Goal: Task Accomplishment & Management: Use online tool/utility

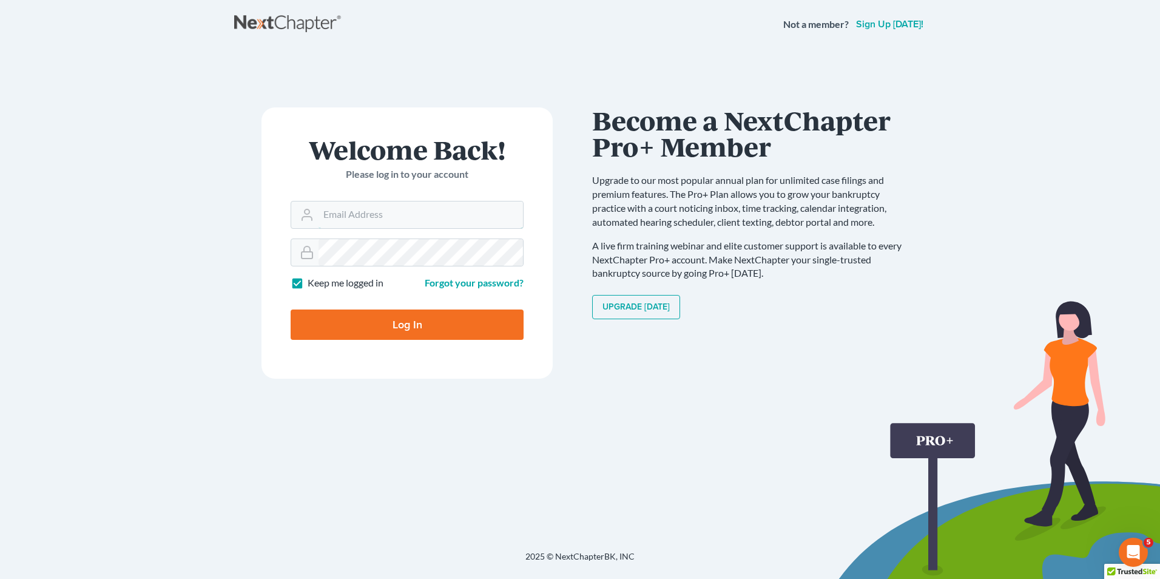
type input "[EMAIL_ADDRESS][DOMAIN_NAME]"
click at [385, 317] on input "Log In" at bounding box center [407, 324] width 233 height 30
type input "Thinking..."
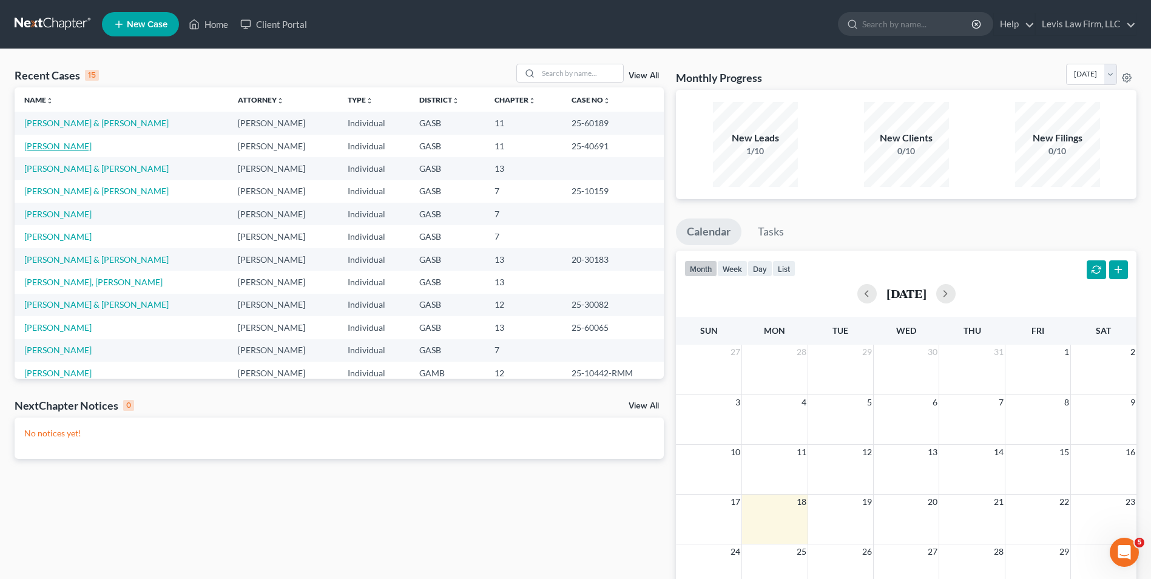
click at [47, 146] on link "[PERSON_NAME]" at bounding box center [57, 146] width 67 height 10
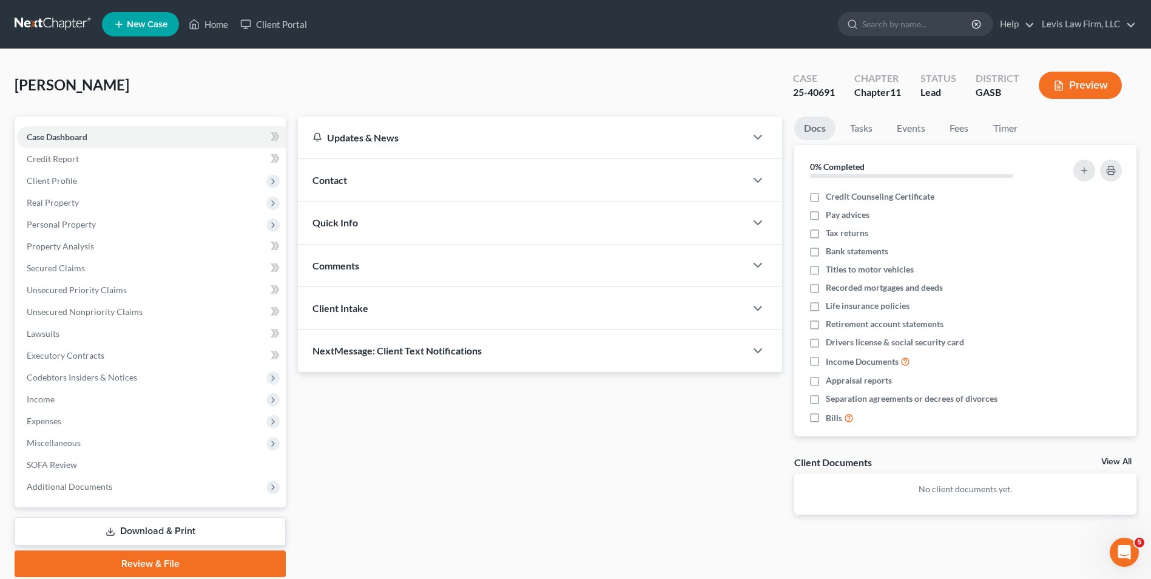
click at [170, 528] on link "Download & Print" at bounding box center [150, 531] width 271 height 29
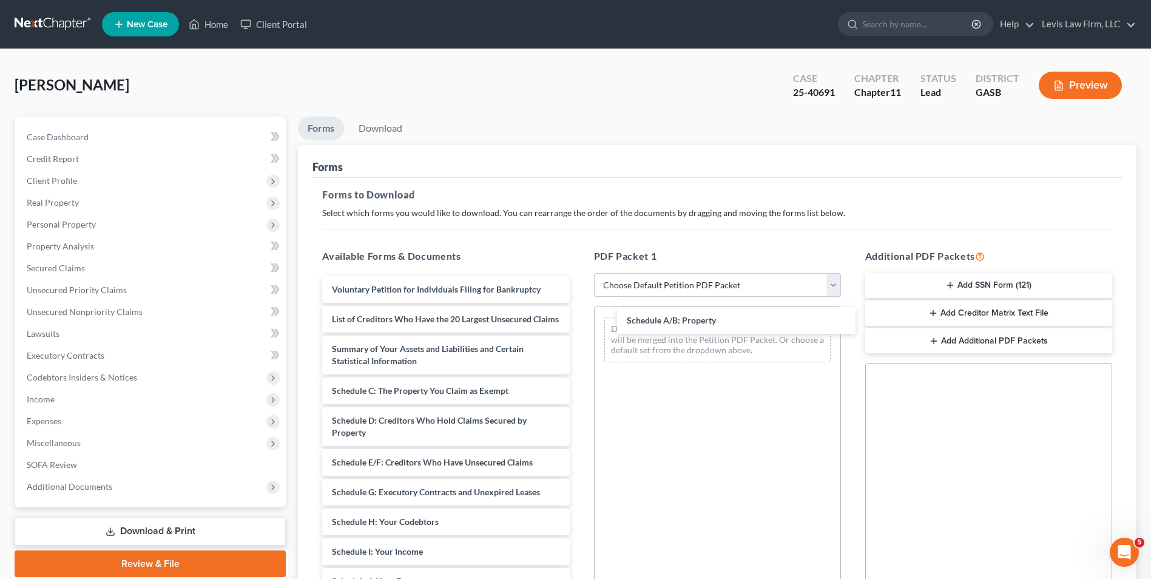
drag, startPoint x: 423, startPoint y: 406, endPoint x: 713, endPoint y: 331, distance: 299.5
click at [579, 325] on div "Schedule A/B: Property Voluntary Petition for Individuals Filing for Bankruptcy…" at bounding box center [445, 551] width 266 height 551
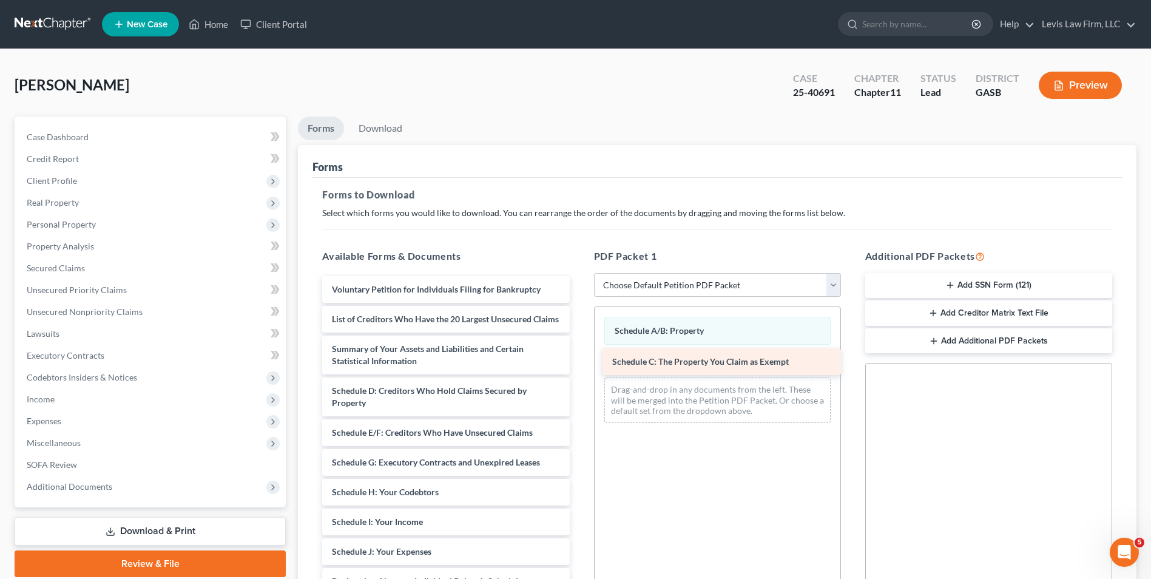
drag, startPoint x: 422, startPoint y: 406, endPoint x: 703, endPoint y: 365, distance: 283.9
click at [579, 365] on div "Schedule C: The Property You Claim as Exempt Voluntary Petition for Individuals…" at bounding box center [445, 536] width 266 height 521
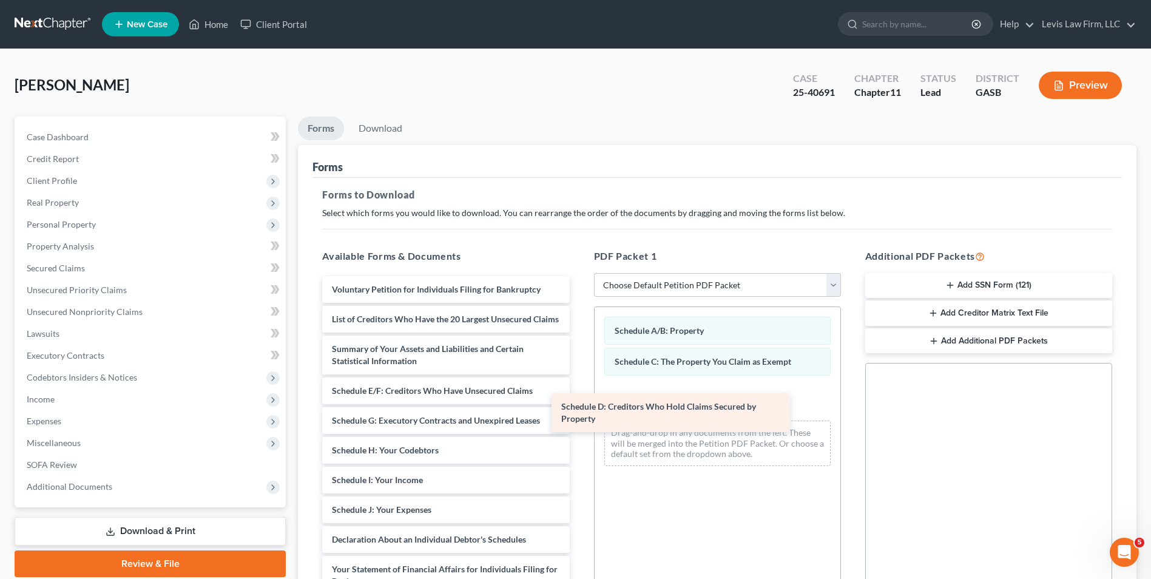
drag, startPoint x: 405, startPoint y: 407, endPoint x: 648, endPoint y: 406, distance: 243.3
click at [579, 405] on div "Schedule D: Creditors Who Hold Claims Secured by Property Voluntary Petition fo…" at bounding box center [445, 515] width 266 height 479
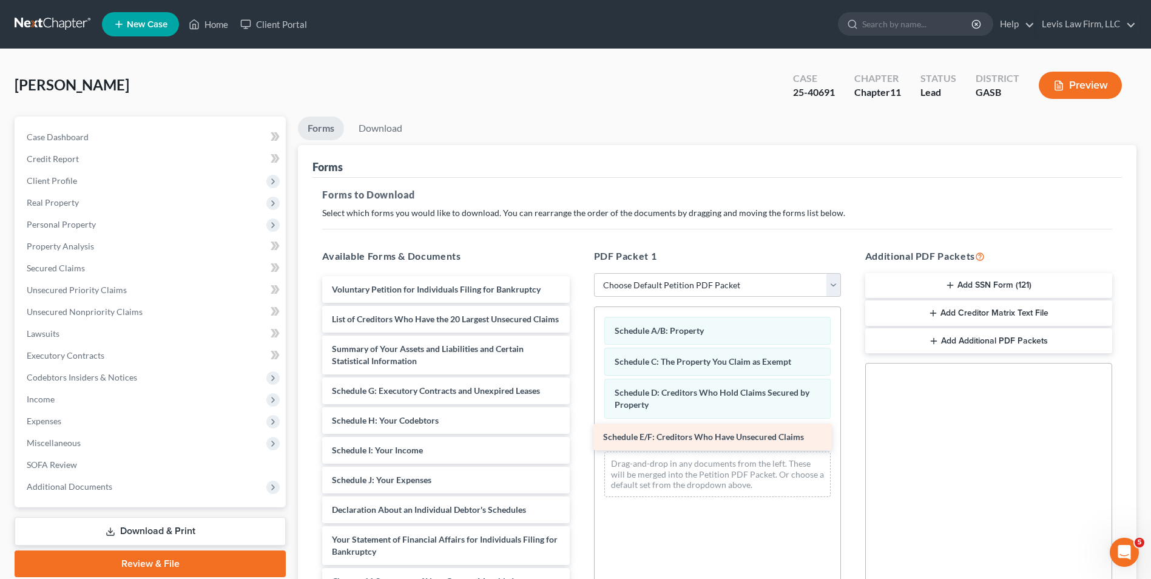
drag, startPoint x: 405, startPoint y: 400, endPoint x: 676, endPoint y: 434, distance: 273.3
click at [579, 434] on div "Schedule E/F: Creditors Who Have Unsecured Claims Voluntary Petition for Indivi…" at bounding box center [445, 501] width 266 height 450
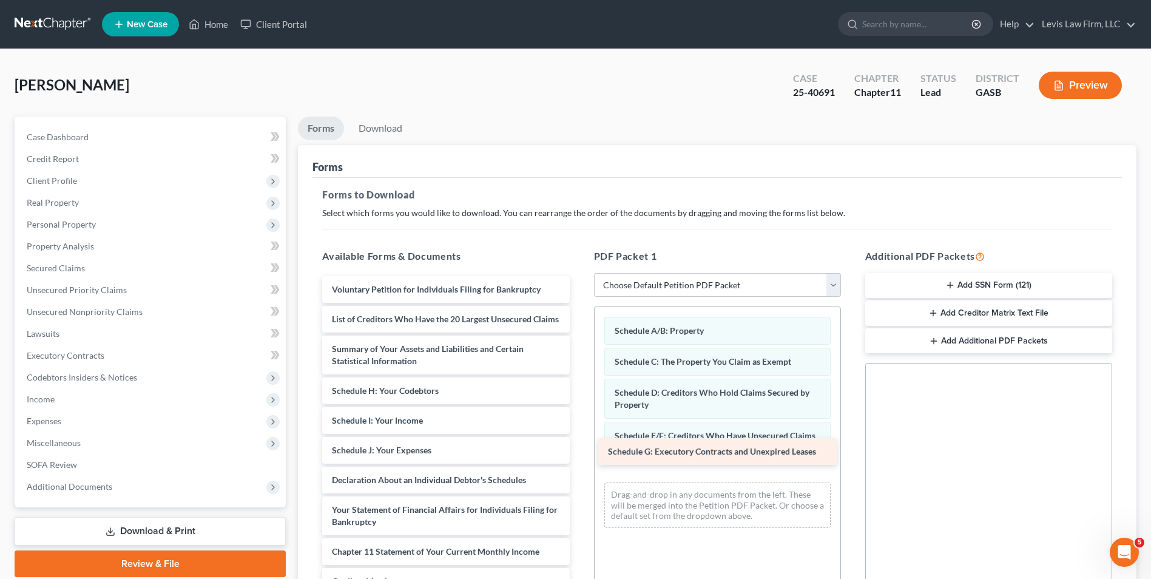
drag, startPoint x: 423, startPoint y: 398, endPoint x: 699, endPoint y: 447, distance: 280.3
click at [579, 447] on div "Schedule G: Executory Contracts and Unexpired Leases Voluntary Petition for Ind…" at bounding box center [445, 486] width 266 height 420
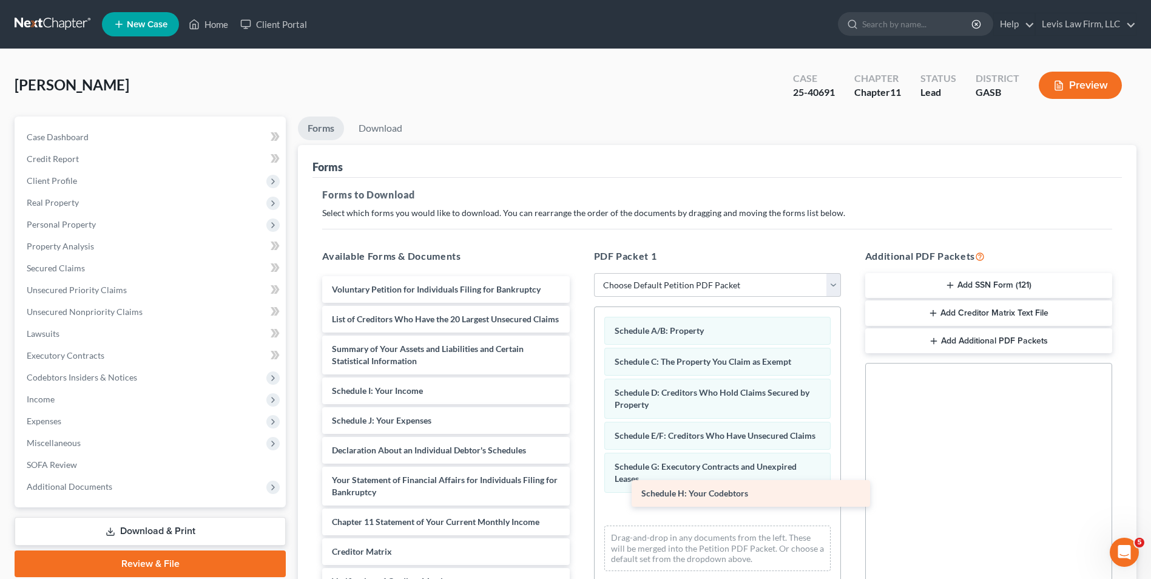
drag, startPoint x: 424, startPoint y: 402, endPoint x: 734, endPoint y: 492, distance: 322.4
click at [579, 492] on div "Schedule H: Your Codebtors Voluntary Petition for Individuals Filing for Bankru…" at bounding box center [445, 471] width 266 height 390
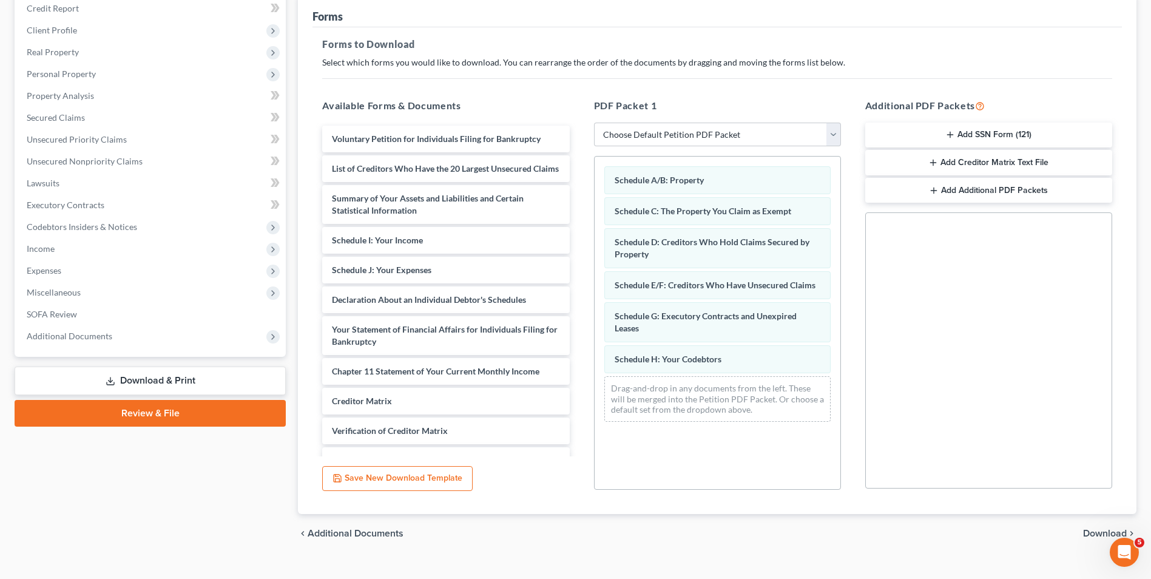
scroll to position [170, 0]
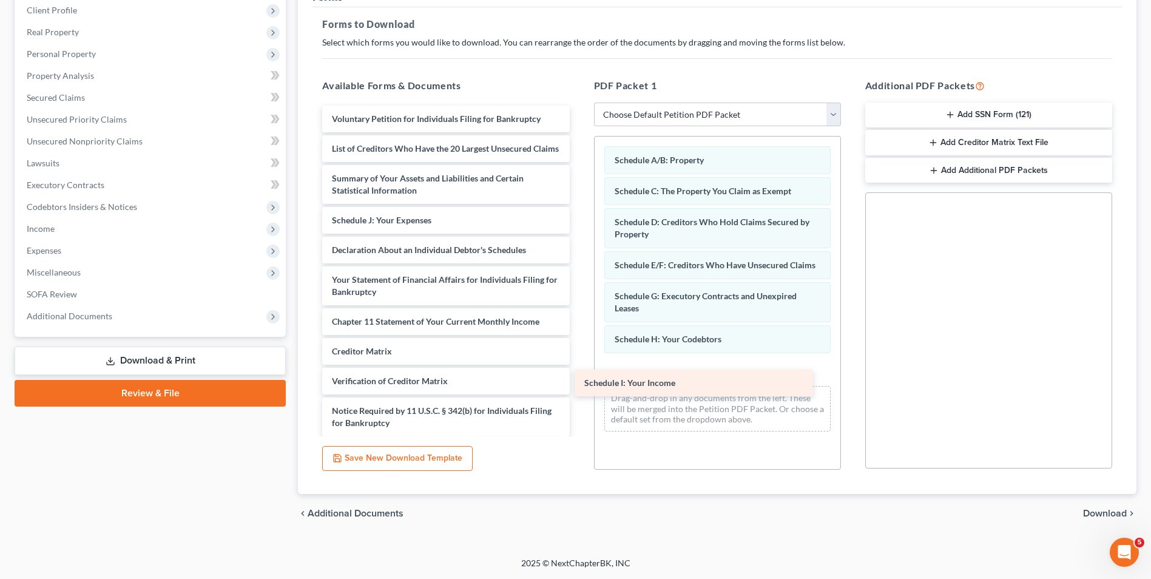
drag, startPoint x: 440, startPoint y: 234, endPoint x: 726, endPoint y: 372, distance: 316.9
click at [579, 372] on div "Schedule I: Your Income Voluntary Petition for Individuals Filing for Bankruptc…" at bounding box center [445, 286] width 266 height 360
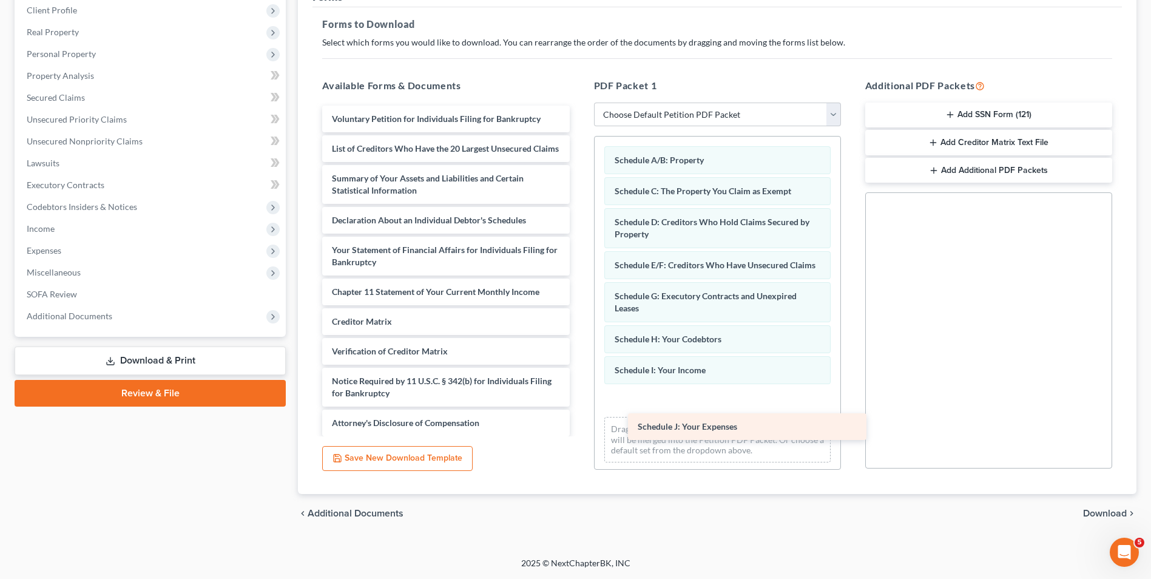
drag, startPoint x: 424, startPoint y: 234, endPoint x: 730, endPoint y: 428, distance: 362.2
click at [579, 428] on div "Schedule J: Your Expenses Voluntary Petition for Individuals Filing for Bankrup…" at bounding box center [445, 271] width 266 height 331
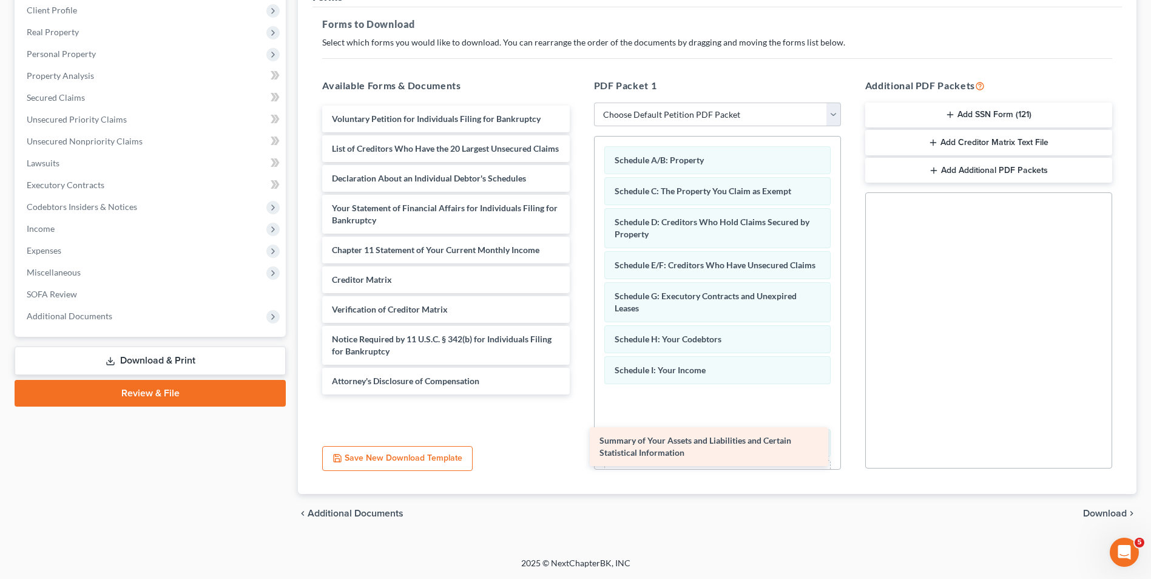
drag, startPoint x: 471, startPoint y: 192, endPoint x: 739, endPoint y: 442, distance: 366.2
click at [579, 394] on div "Summary of Your Assets and Liabilities and Certain Statistical Information Volu…" at bounding box center [445, 250] width 266 height 289
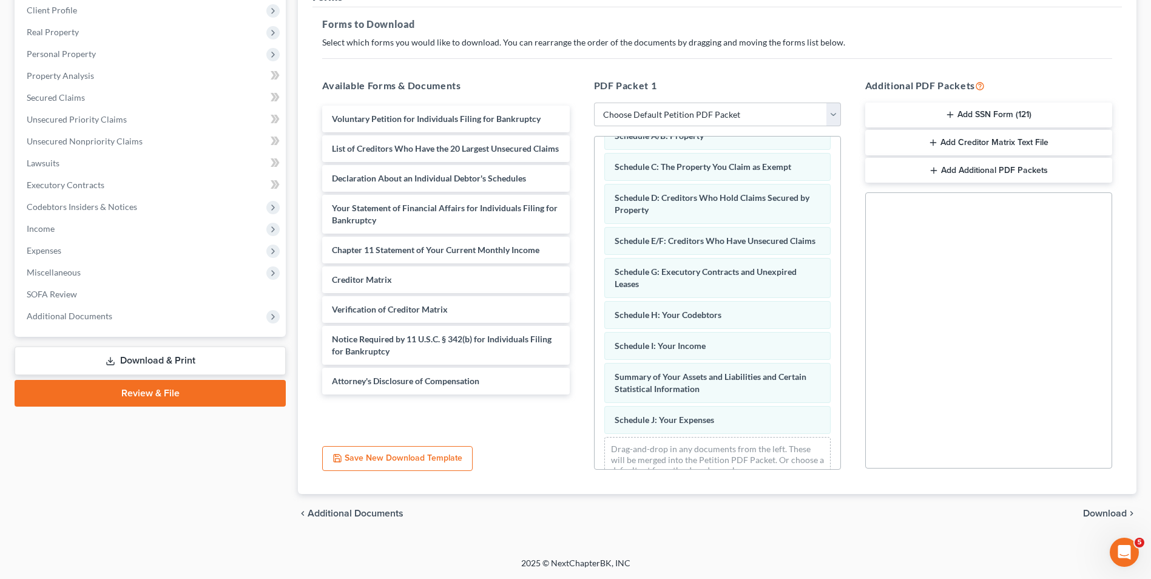
scroll to position [59, 0]
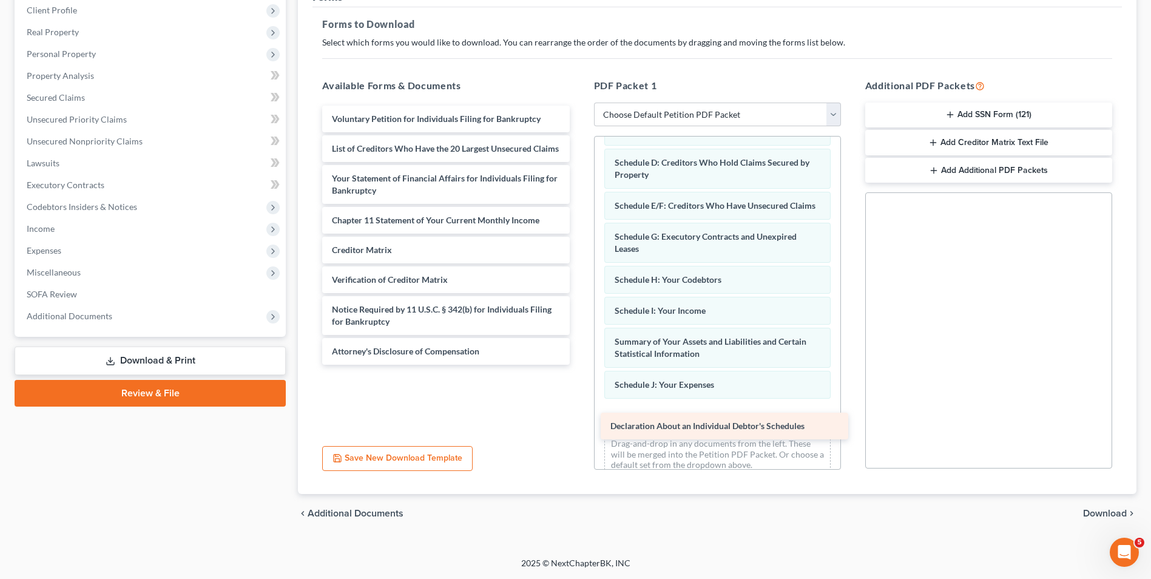
drag, startPoint x: 472, startPoint y: 186, endPoint x: 751, endPoint y: 422, distance: 364.6
click at [579, 365] on div "Declaration About an Individual Debtor's Schedules Voluntary Petition for Indiv…" at bounding box center [445, 235] width 266 height 259
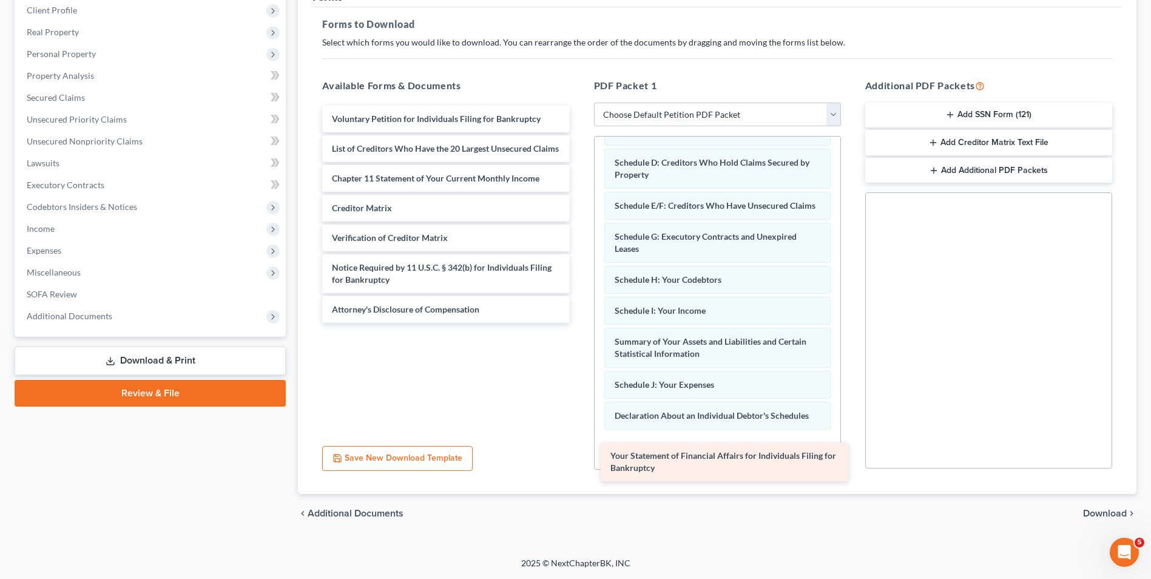
drag, startPoint x: 443, startPoint y: 191, endPoint x: 721, endPoint y: 456, distance: 384.5
click at [579, 323] on div "Your Statement of Financial Affairs for Individuals Filing for Bankruptcy Volun…" at bounding box center [445, 214] width 266 height 217
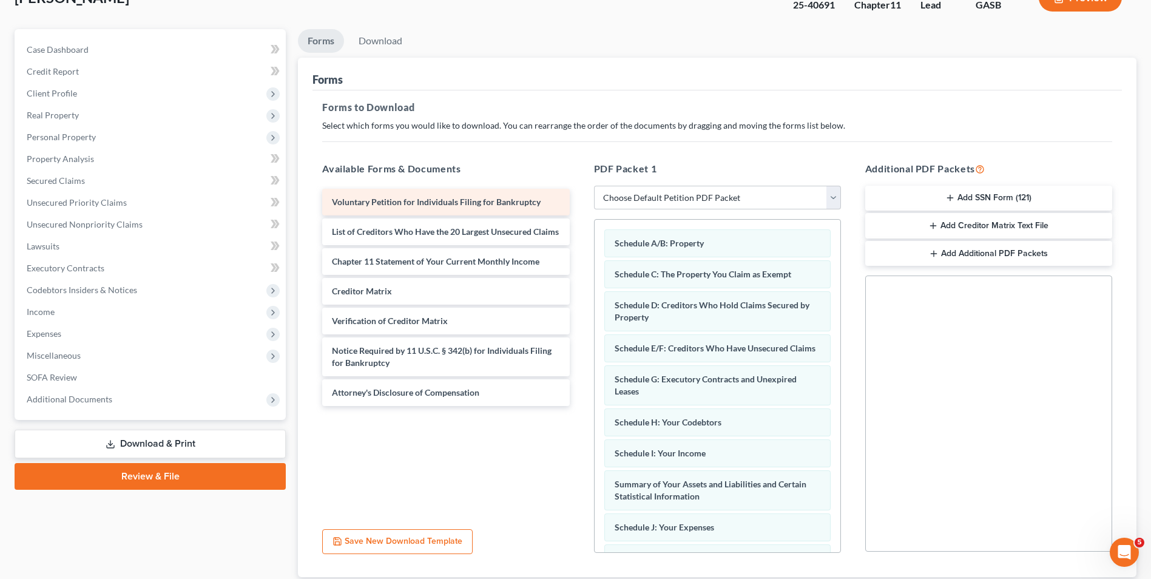
scroll to position [0, 0]
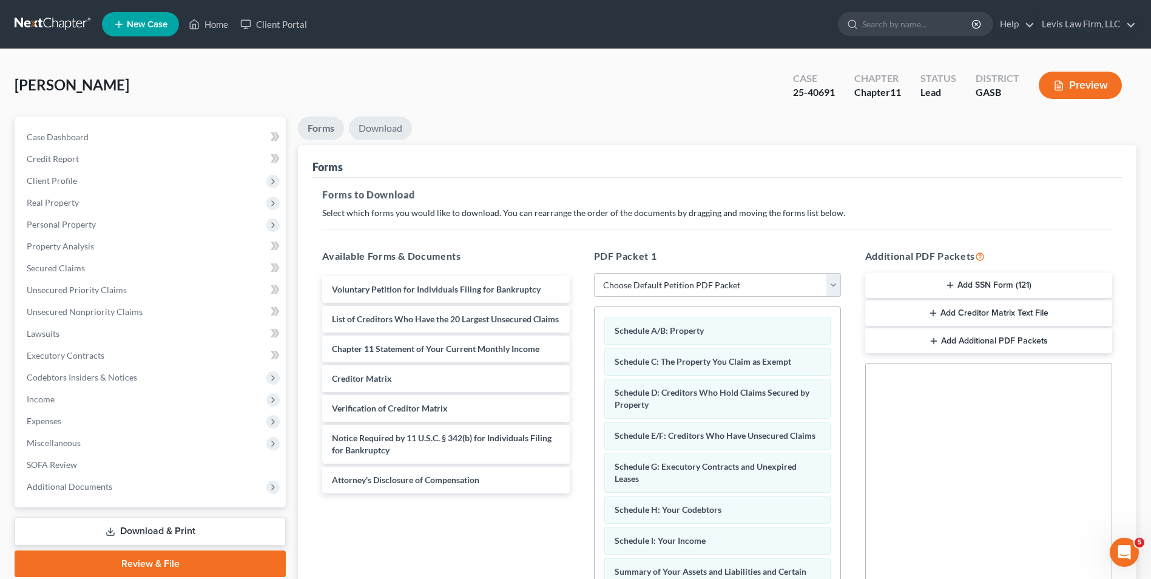
click at [380, 122] on link "Download" at bounding box center [380, 128] width 63 height 24
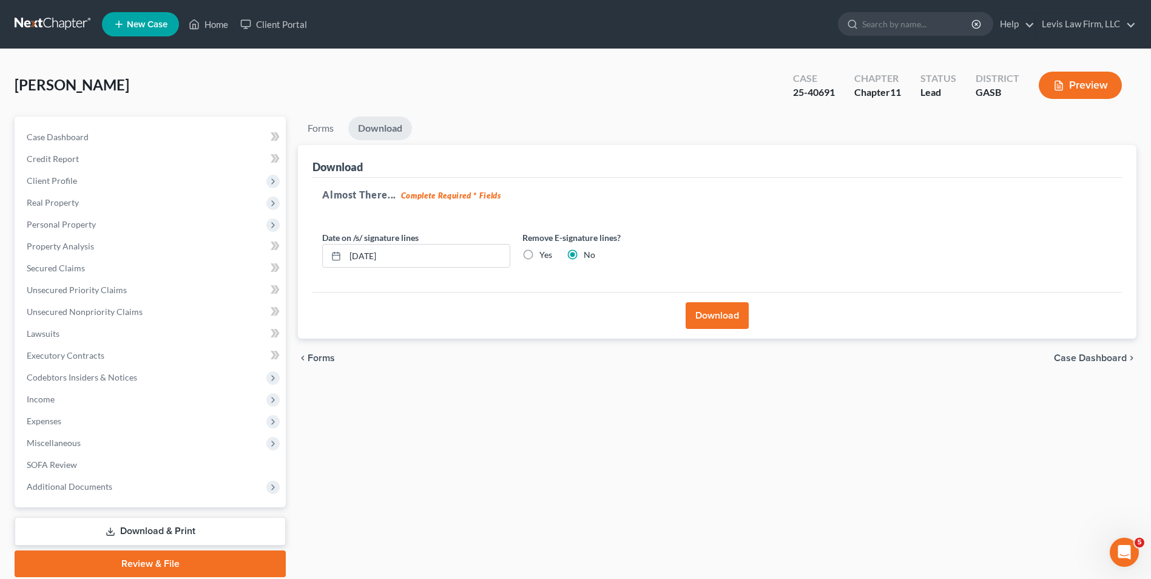
click at [714, 321] on button "Download" at bounding box center [717, 315] width 63 height 27
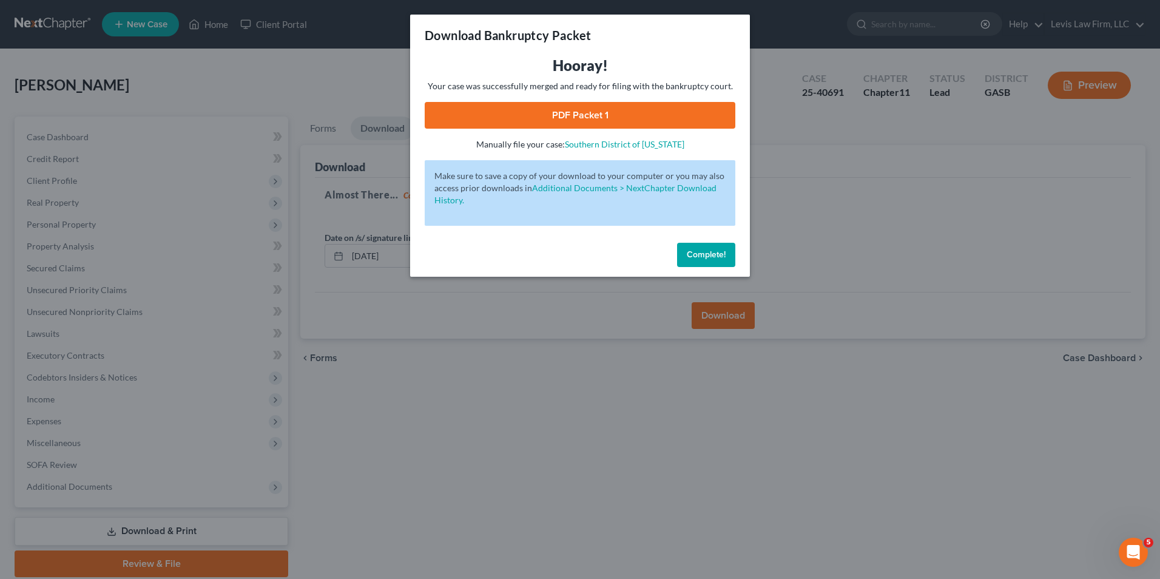
click at [570, 111] on link "PDF Packet 1" at bounding box center [580, 115] width 311 height 27
click at [708, 255] on span "Complete!" at bounding box center [706, 254] width 39 height 10
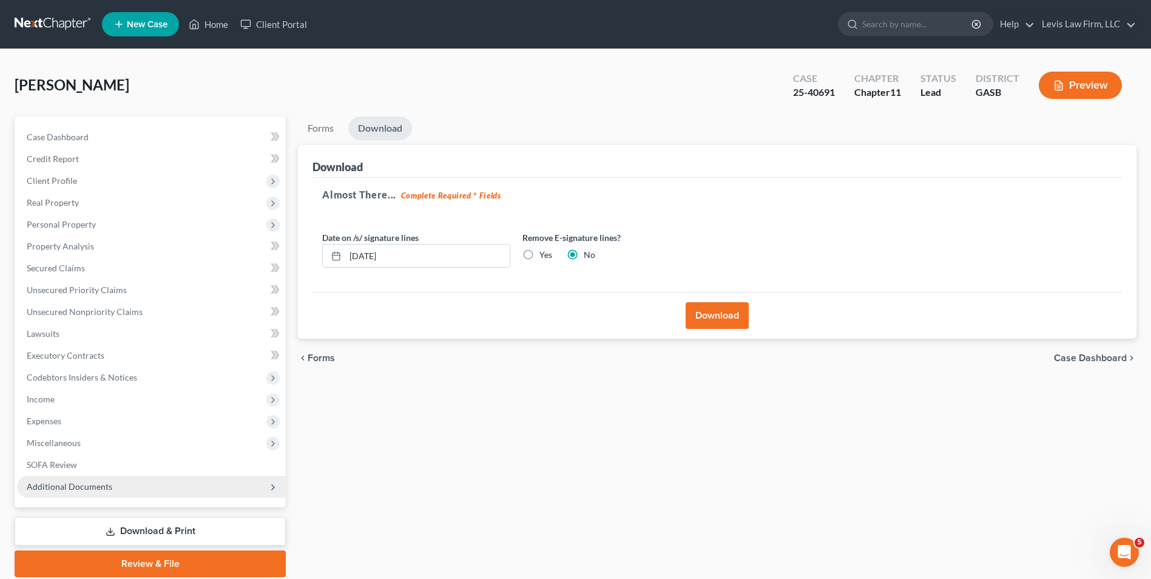
click at [84, 484] on span "Additional Documents" at bounding box center [70, 486] width 86 height 10
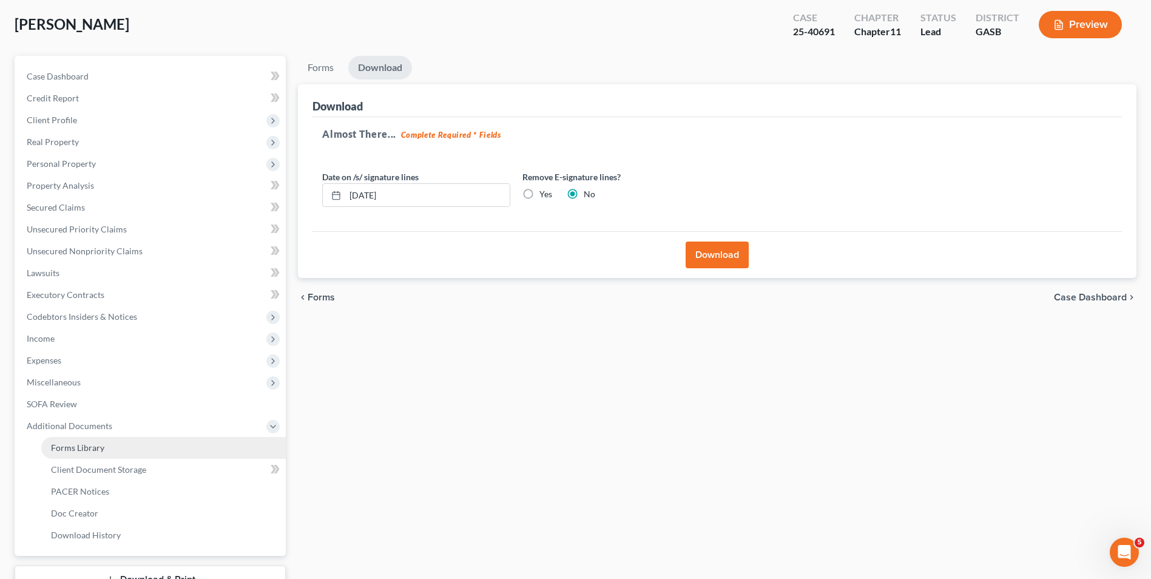
click at [87, 445] on span "Forms Library" at bounding box center [77, 447] width 53 height 10
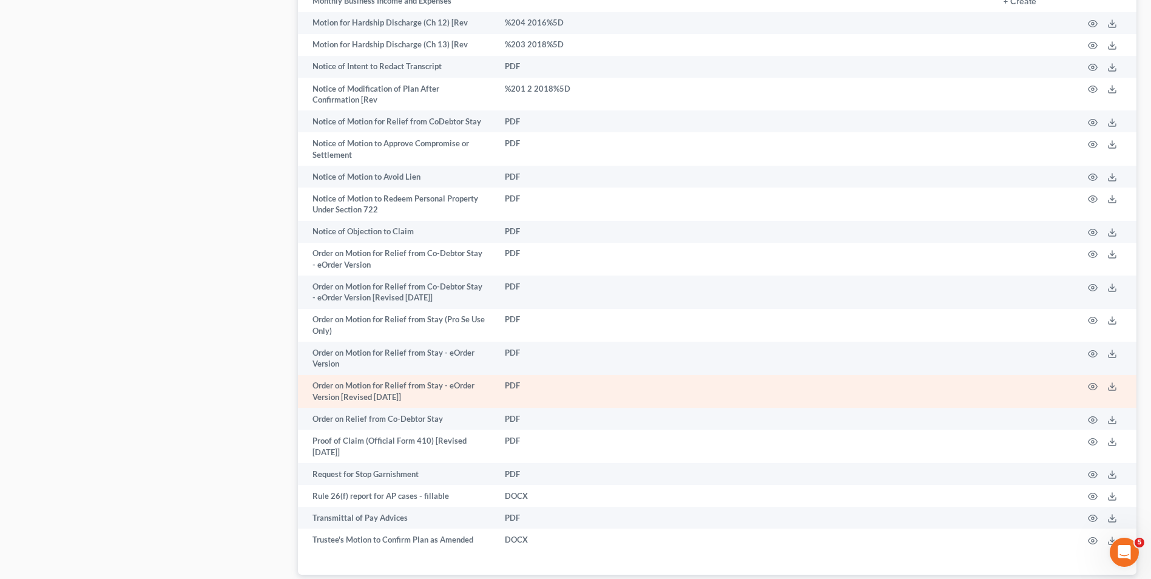
scroll to position [1294, 0]
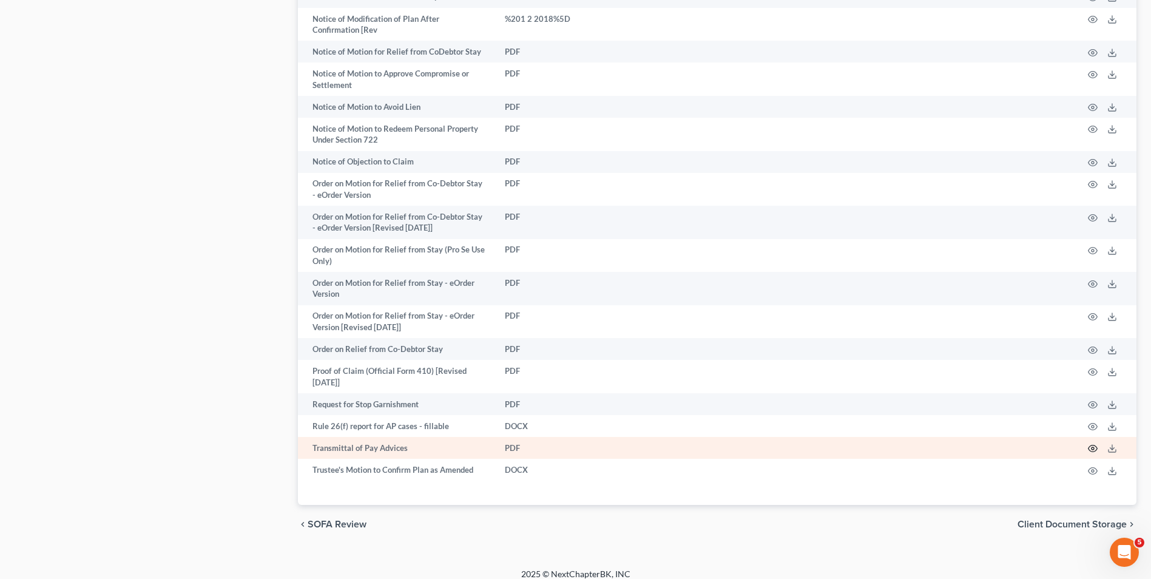
click at [1091, 444] on icon "button" at bounding box center [1093, 449] width 10 height 10
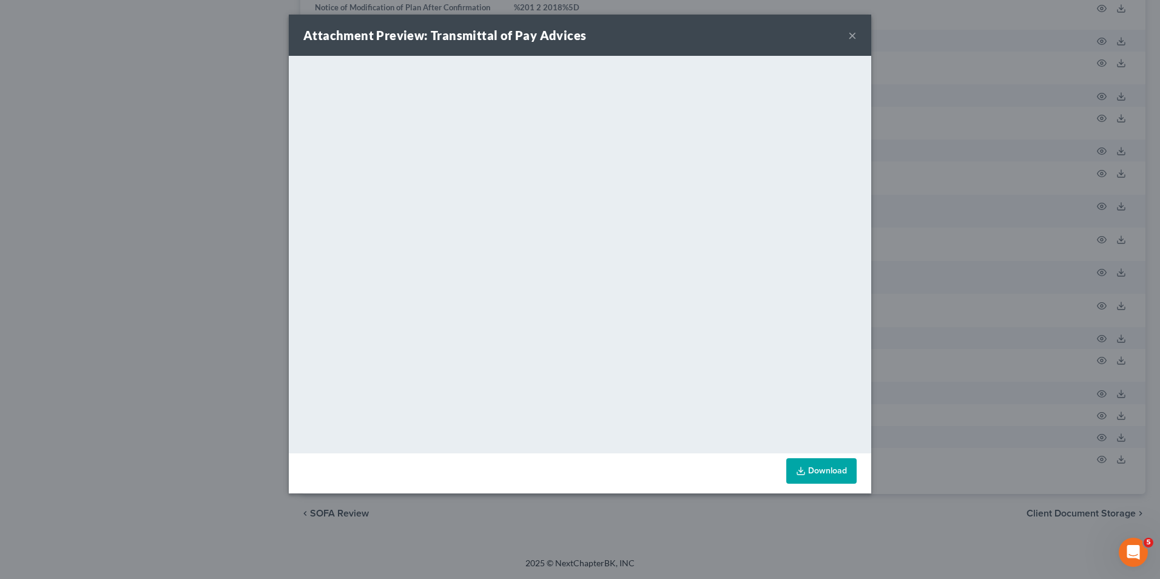
click at [814, 474] on link "Download" at bounding box center [821, 470] width 70 height 25
click at [854, 36] on button "×" at bounding box center [852, 35] width 8 height 15
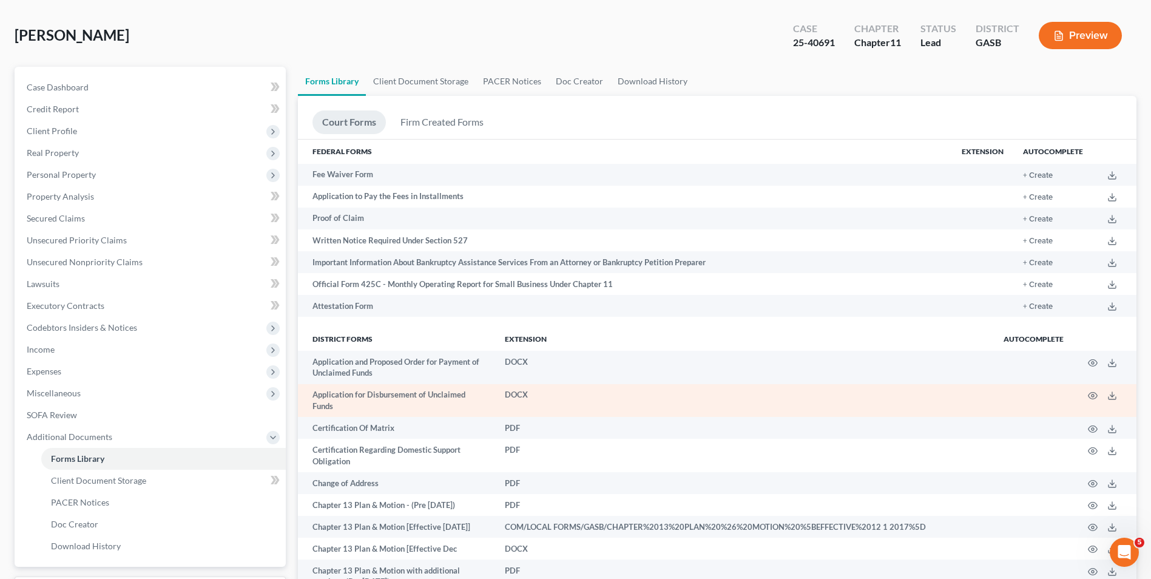
scroll to position [0, 0]
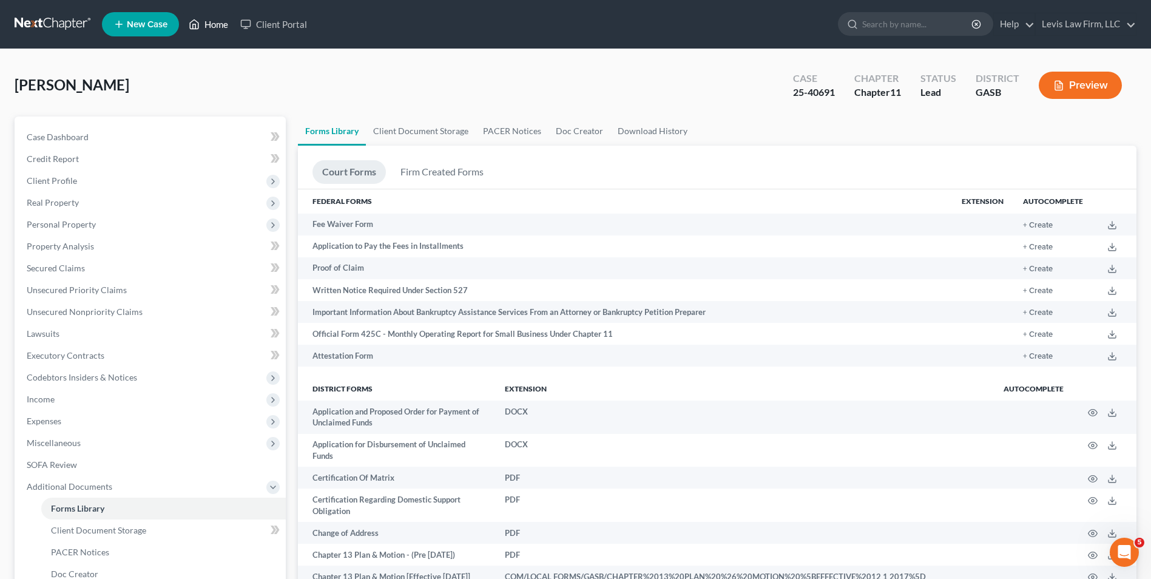
click at [221, 27] on link "Home" at bounding box center [209, 24] width 52 height 22
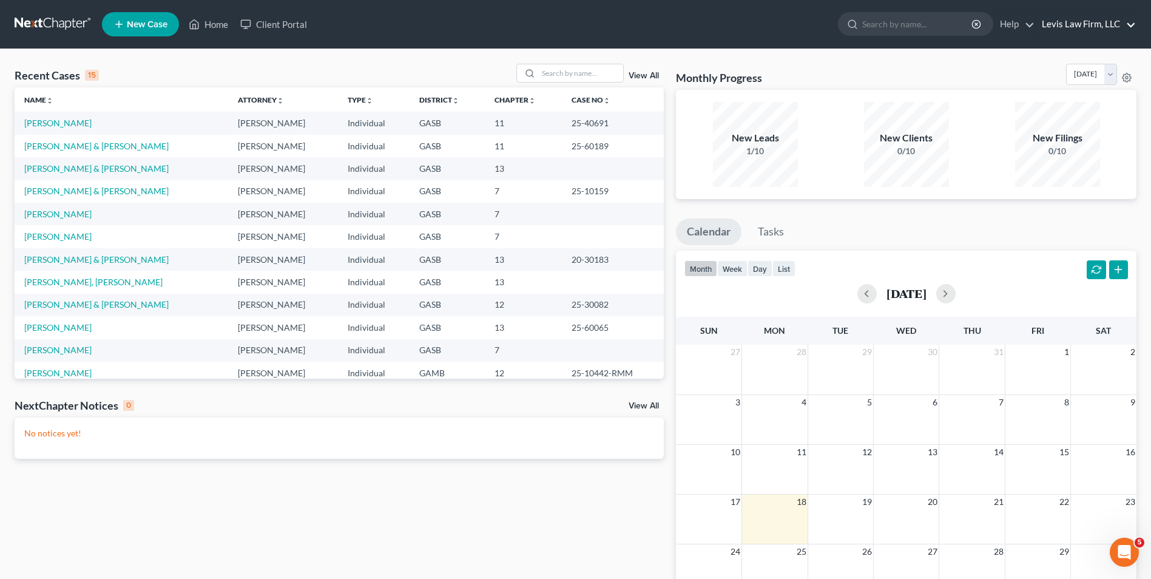
click at [1091, 22] on link "Levis Law Firm, LLC" at bounding box center [1086, 24] width 100 height 22
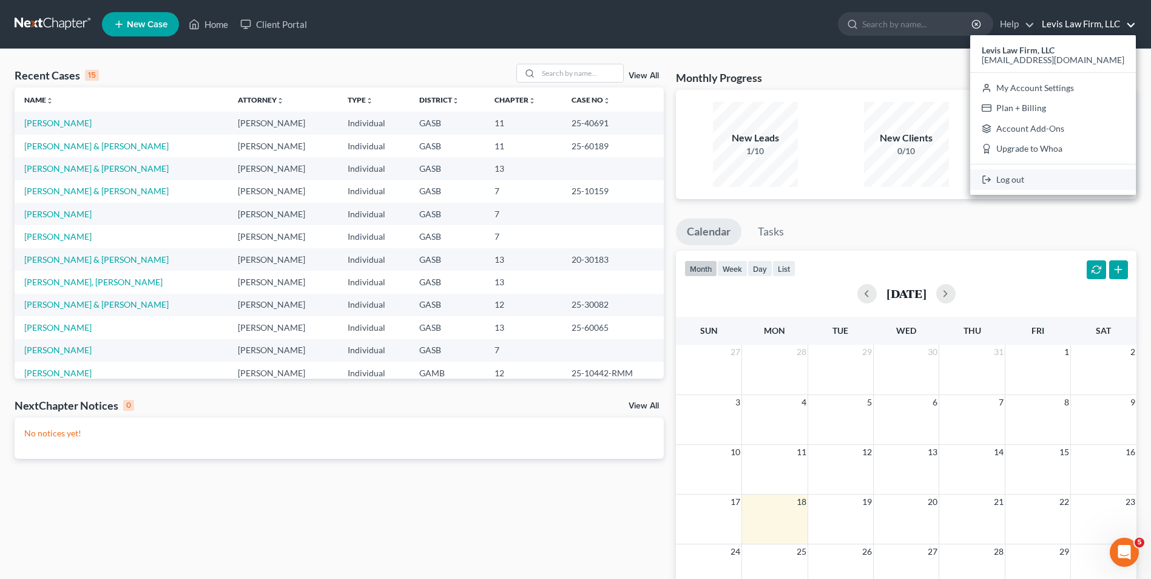
click at [1026, 182] on link "Log out" at bounding box center [1053, 179] width 166 height 21
